Goal: Task Accomplishment & Management: Use online tool/utility

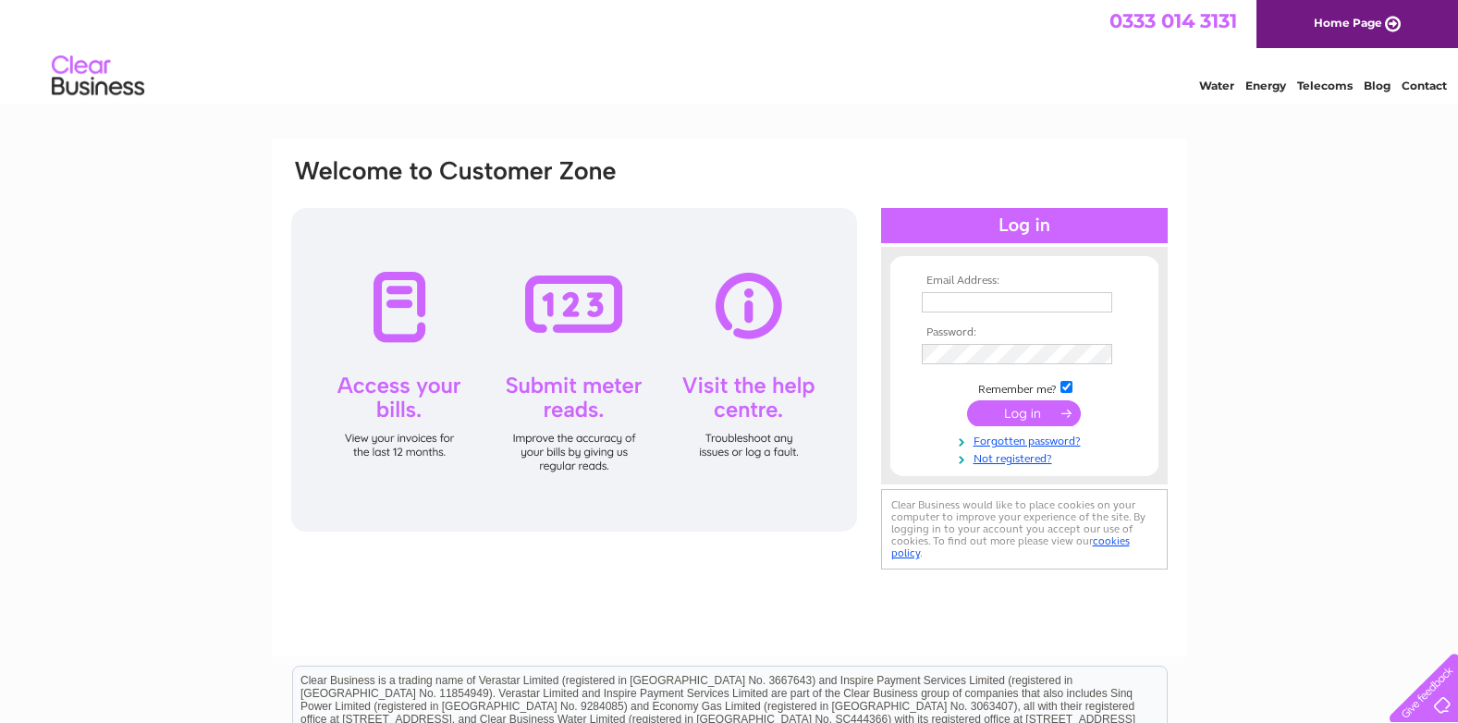
type input "info@mylesbros.co.uk"
click at [1036, 411] on input "submit" at bounding box center [1024, 413] width 114 height 26
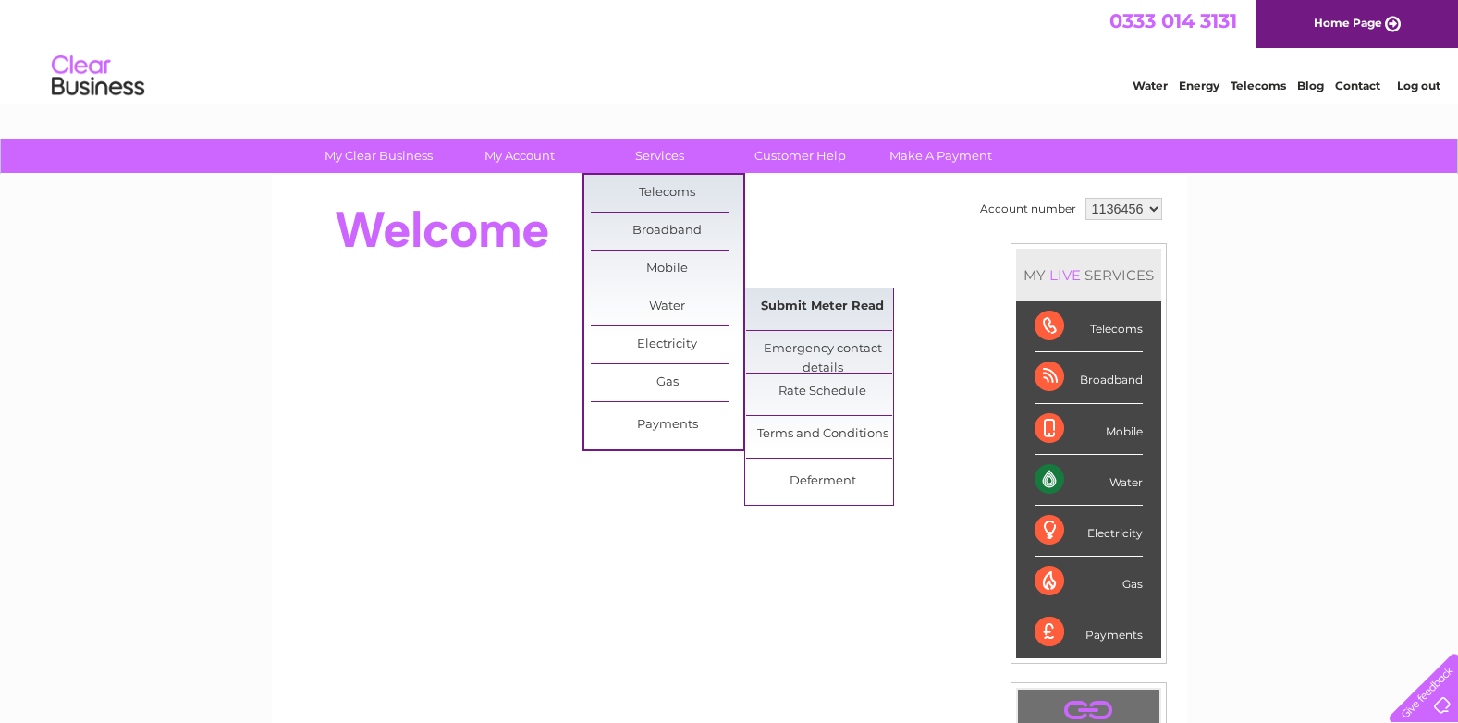
click at [805, 305] on link "Submit Meter Read" at bounding box center [822, 307] width 153 height 37
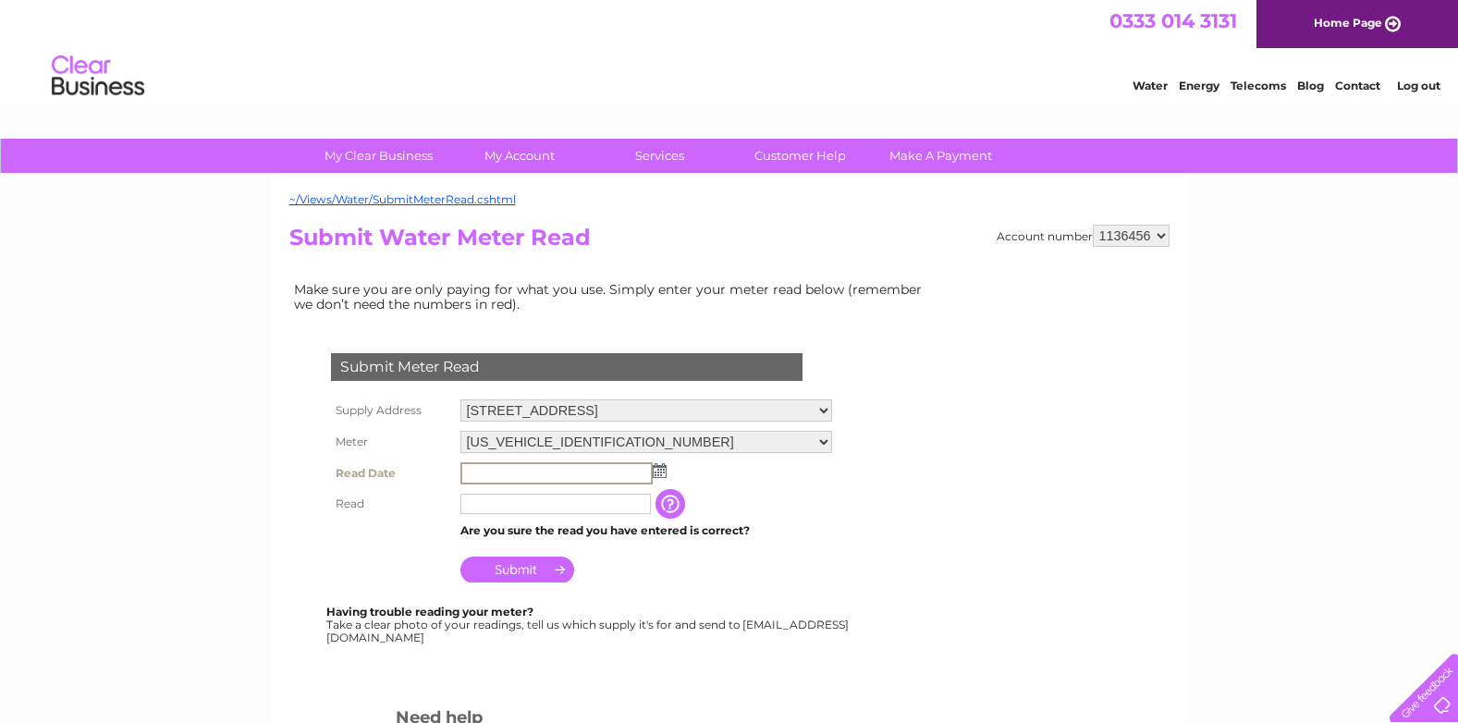
click at [590, 475] on input "text" at bounding box center [557, 473] width 192 height 22
click at [655, 476] on img at bounding box center [660, 470] width 14 height 15
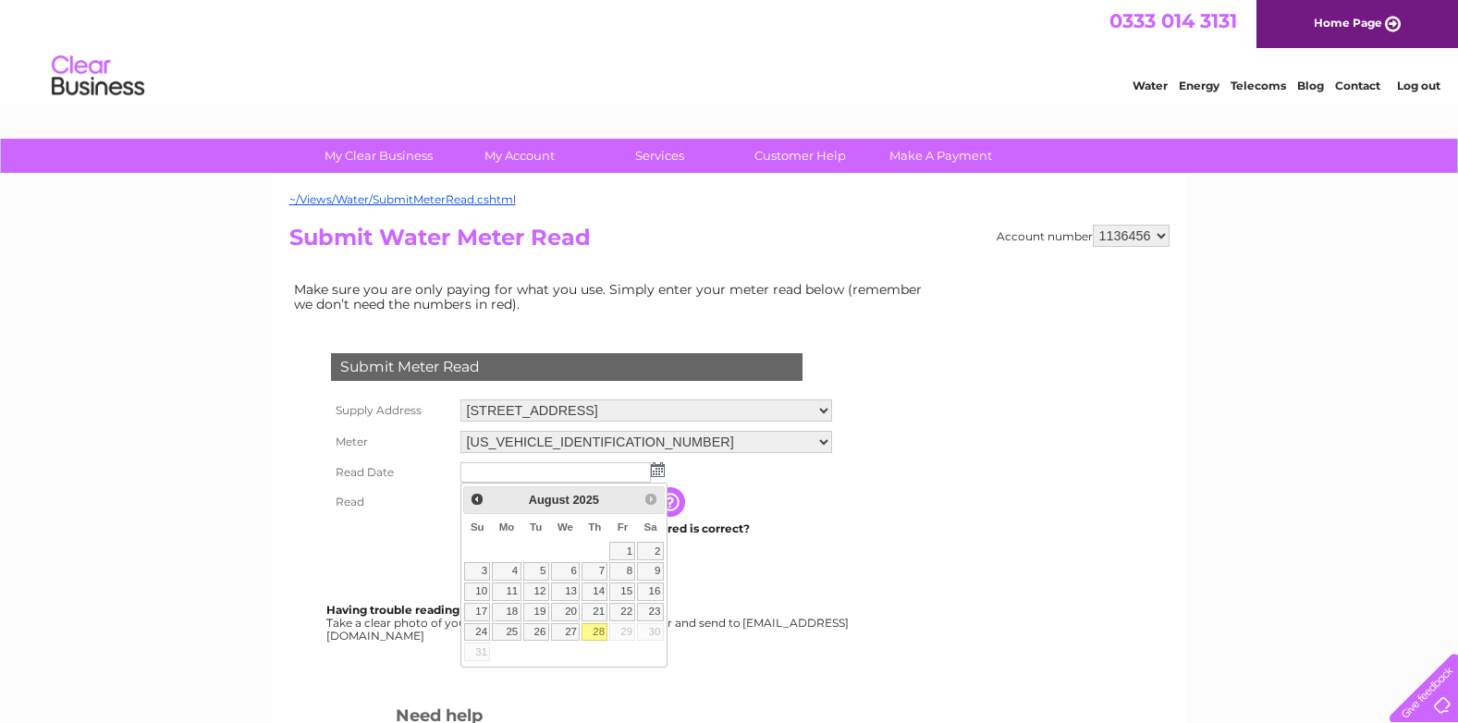
click at [599, 627] on link "28" at bounding box center [595, 632] width 26 height 18
type input "2025/08/28"
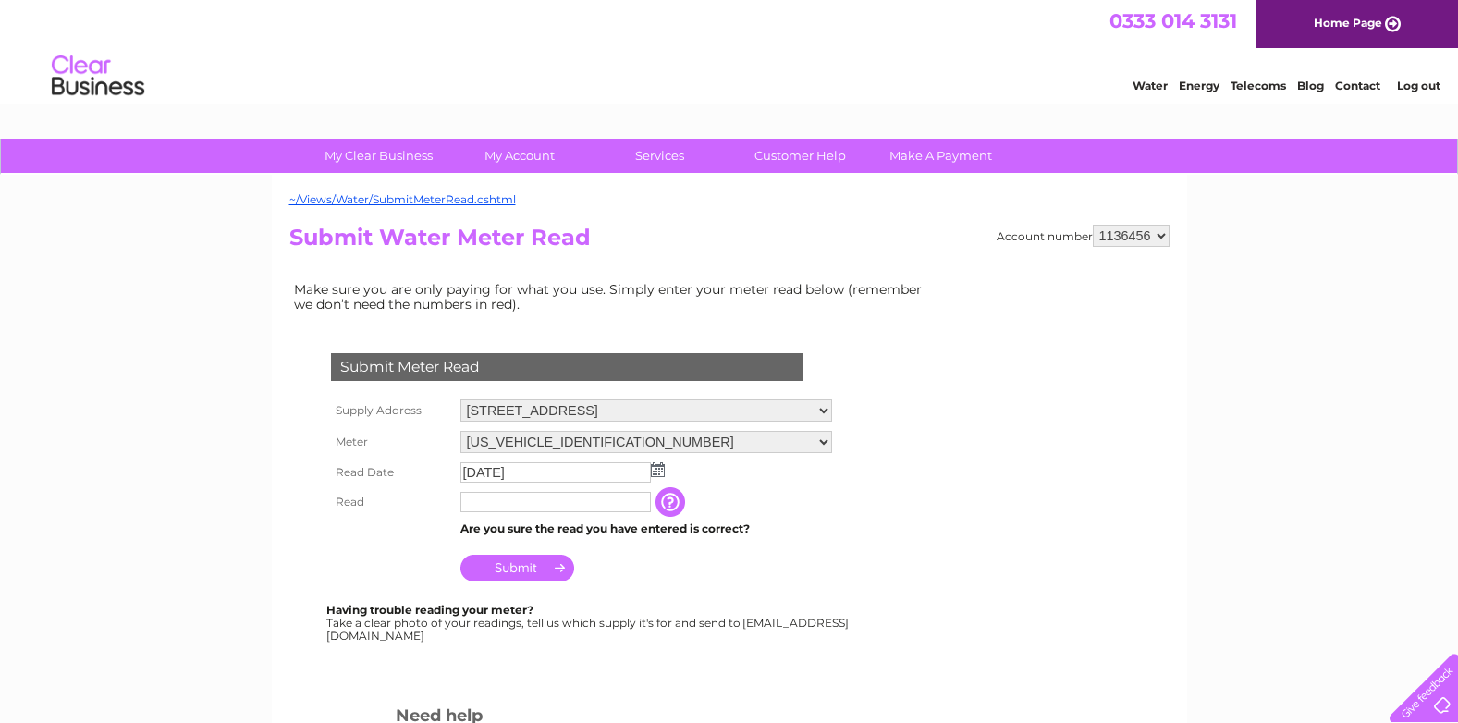
click at [487, 508] on input "text" at bounding box center [556, 502] width 191 height 20
type input "346"
click at [501, 564] on input "Submit" at bounding box center [518, 568] width 114 height 26
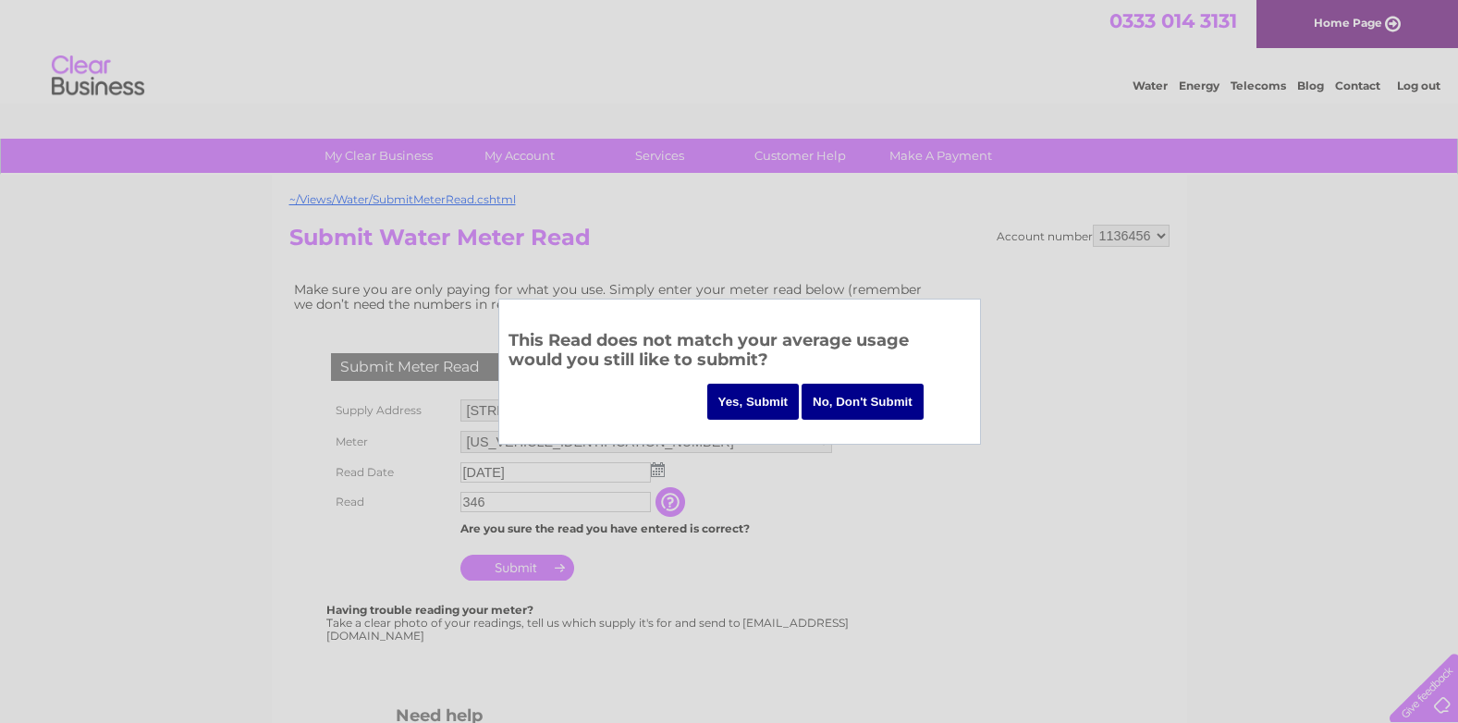
click at [751, 403] on input "Yes, Submit" at bounding box center [754, 402] width 92 height 36
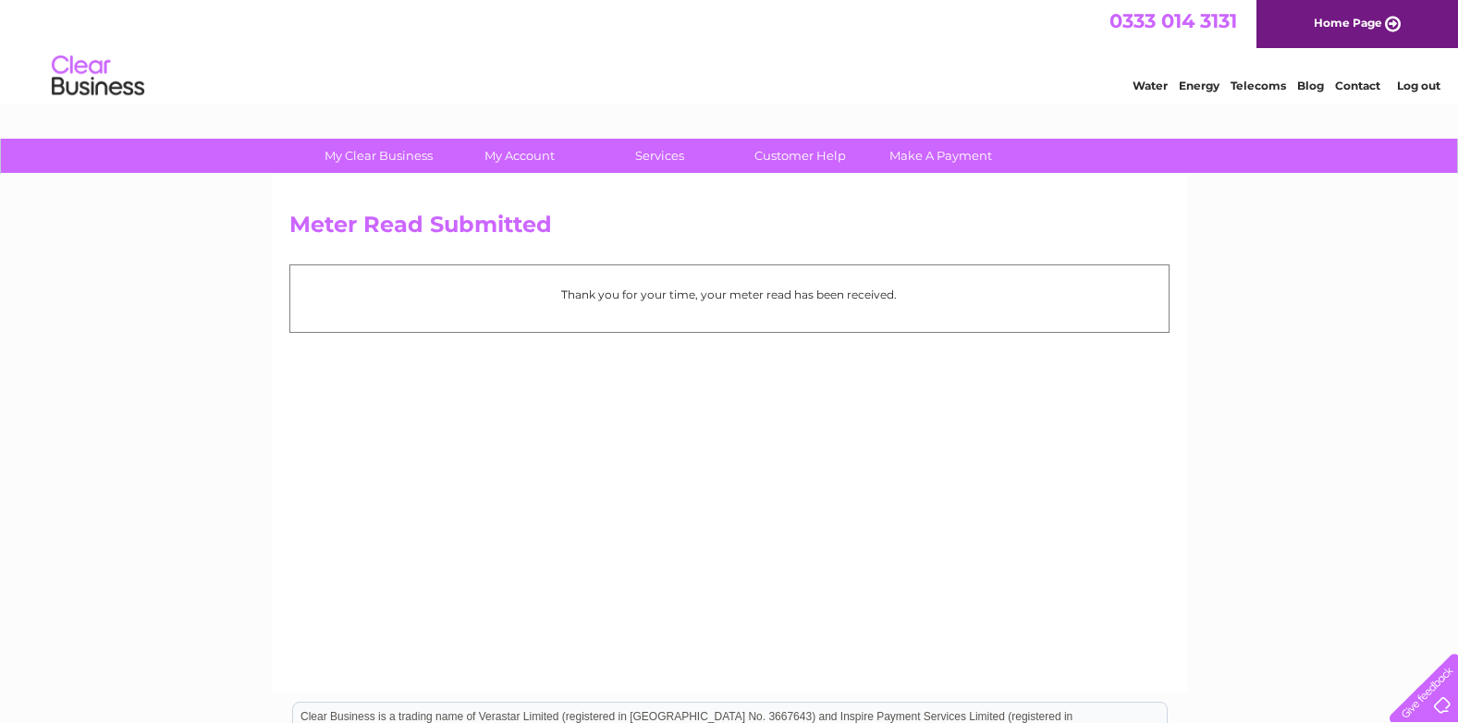
click at [1417, 83] on link "Log out" at bounding box center [1418, 86] width 43 height 14
